Goal: Answer question/provide support: Share knowledge or assist other users

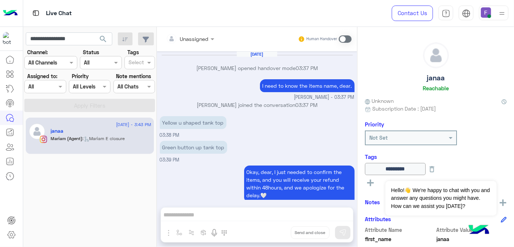
scroll to position [74, 0]
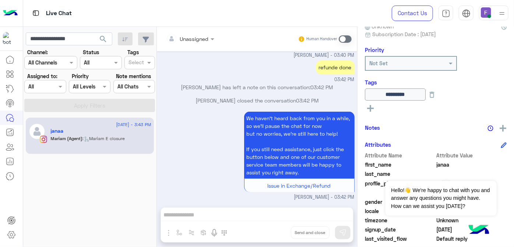
click at [44, 35] on input "**********" at bounding box center [69, 38] width 86 height 13
type input "**********"
click at [94, 32] on button "search" at bounding box center [103, 40] width 18 height 16
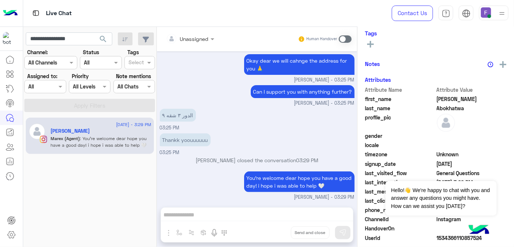
scroll to position [128, 0]
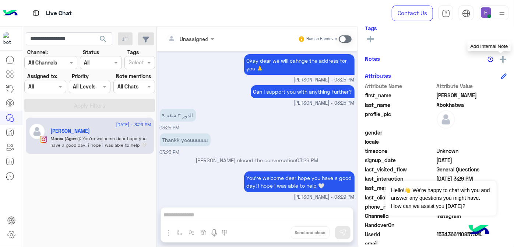
click at [501, 58] on img at bounding box center [502, 59] width 7 height 7
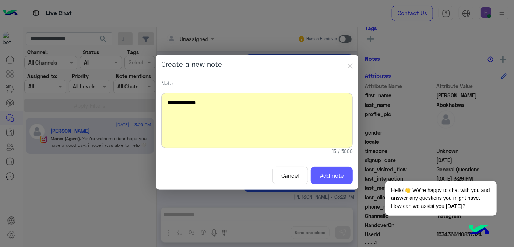
click at [331, 168] on button "Add note" at bounding box center [332, 175] width 42 height 18
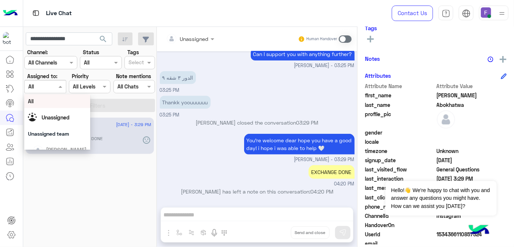
click at [49, 84] on div at bounding box center [45, 86] width 41 height 8
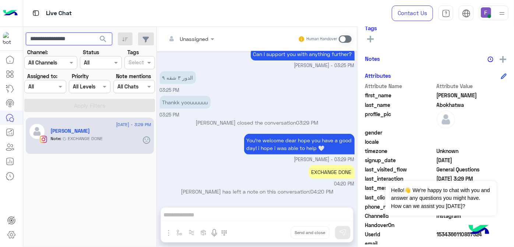
click at [80, 35] on input "**********" at bounding box center [69, 38] width 86 height 13
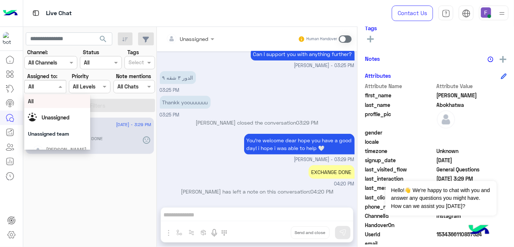
click at [52, 85] on div at bounding box center [45, 86] width 41 height 8
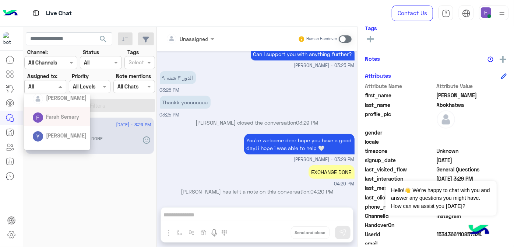
click at [55, 120] on div "Farah Semary" at bounding box center [62, 117] width 33 height 8
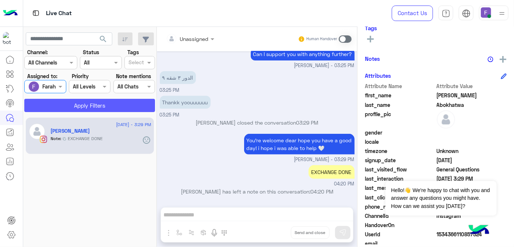
click at [84, 106] on button "Apply Filters" at bounding box center [89, 105] width 131 height 13
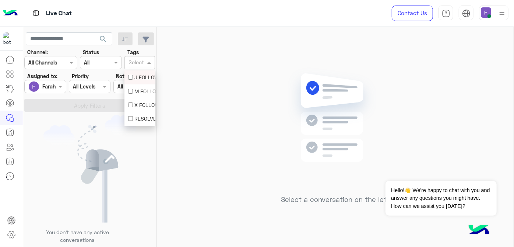
click at [142, 68] on div "Select" at bounding box center [139, 62] width 31 height 13
click at [142, 105] on div "F FOLLOW UP" at bounding box center [139, 107] width 23 height 8
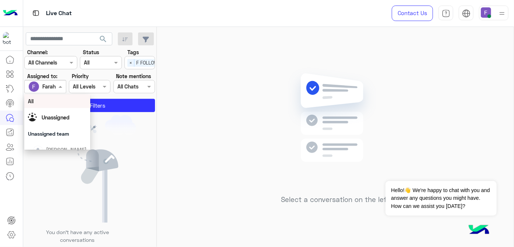
click at [45, 85] on input "text" at bounding box center [36, 87] width 17 height 8
click at [47, 103] on div "All" at bounding box center [57, 101] width 59 height 8
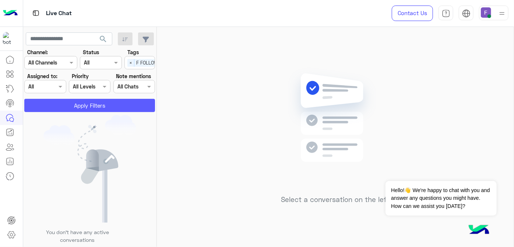
click at [56, 106] on button "Apply Filters" at bounding box center [89, 105] width 131 height 13
